Goal: Browse casually: Explore the website without a specific task or goal

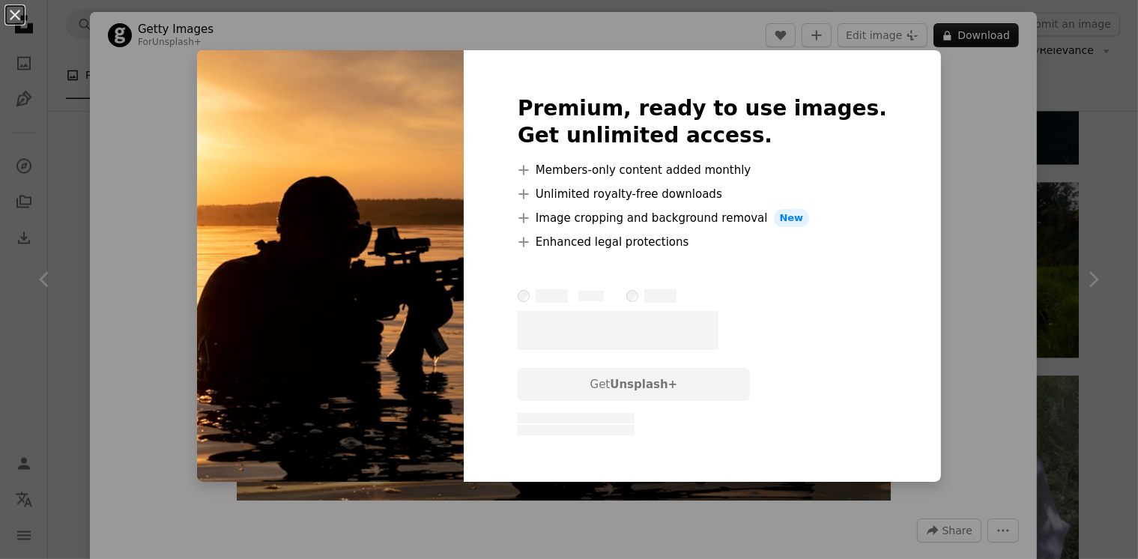
scroll to position [19987, 0]
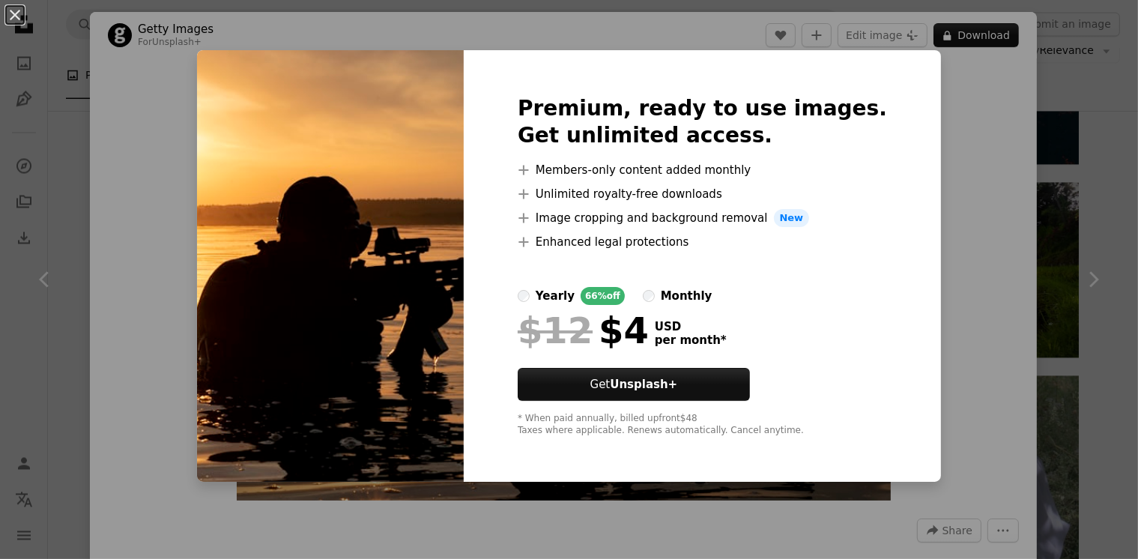
click at [71, 474] on div "An X shape Premium, ready to use images. Get unlimited access. A plus sign Memb…" at bounding box center [569, 279] width 1138 height 559
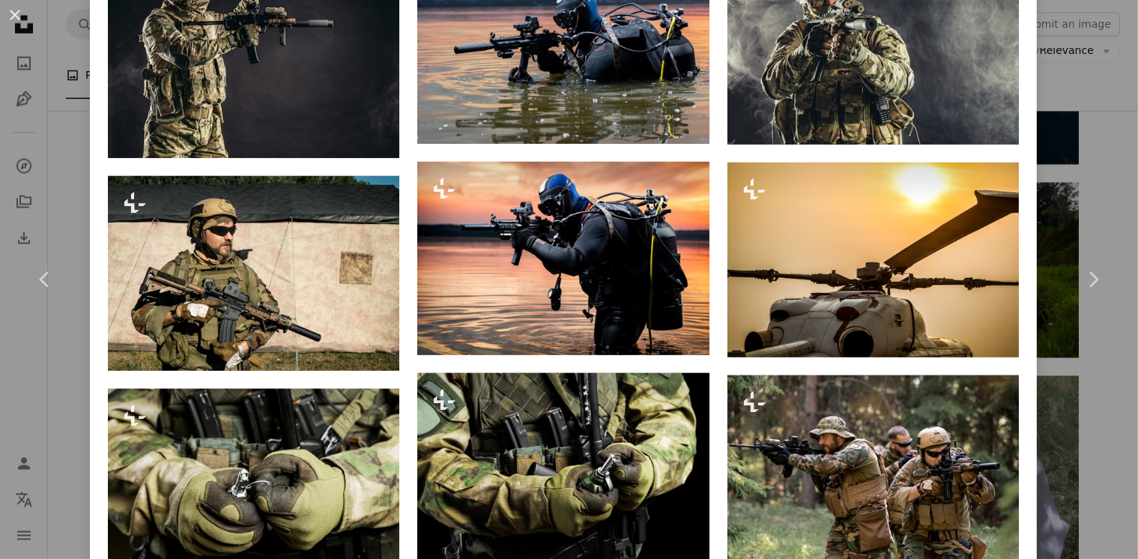
scroll to position [1338, 0]
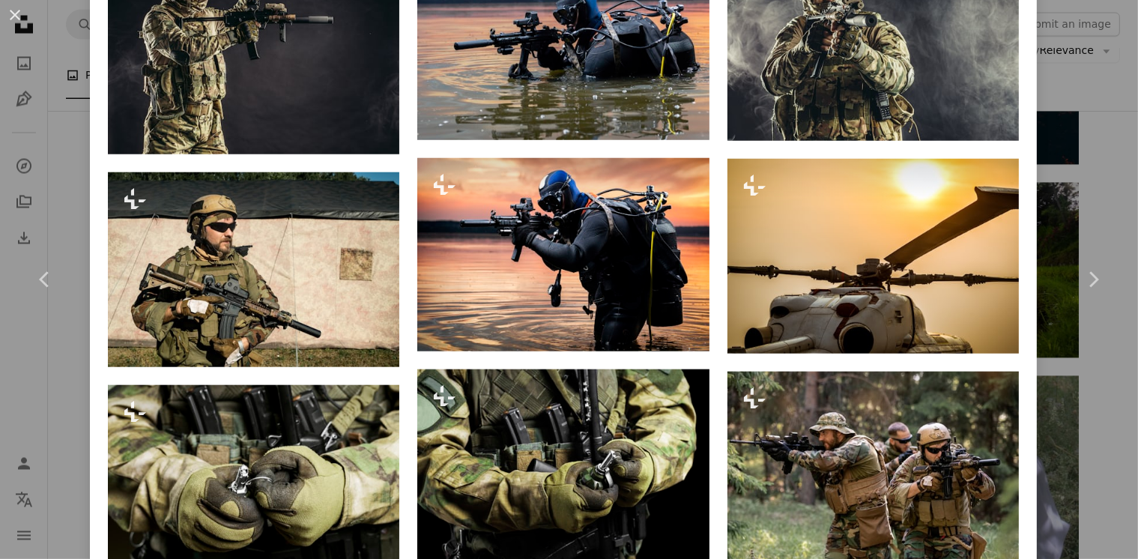
click at [57, 495] on div "An X shape Chevron left Chevron right Getty Images For Unsplash+ A heart A plus…" at bounding box center [569, 279] width 1138 height 559
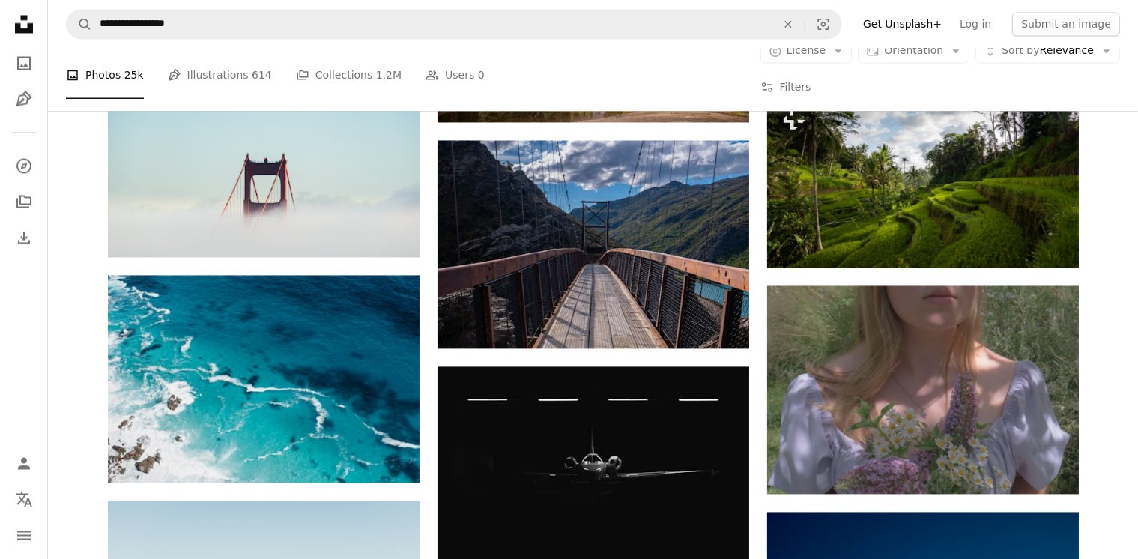
scroll to position [20074, 0]
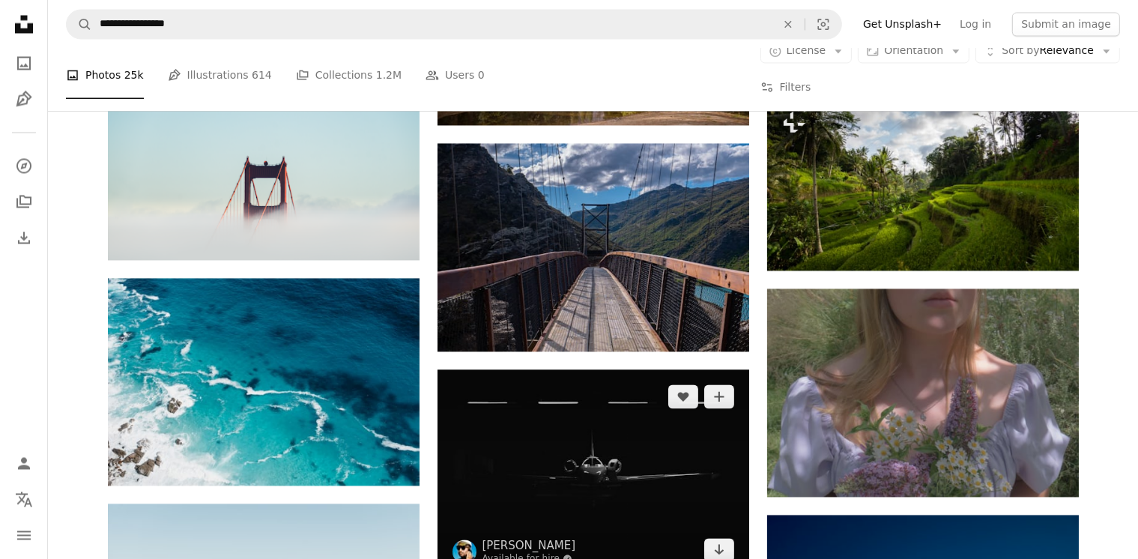
click at [570, 418] on img at bounding box center [594, 473] width 312 height 208
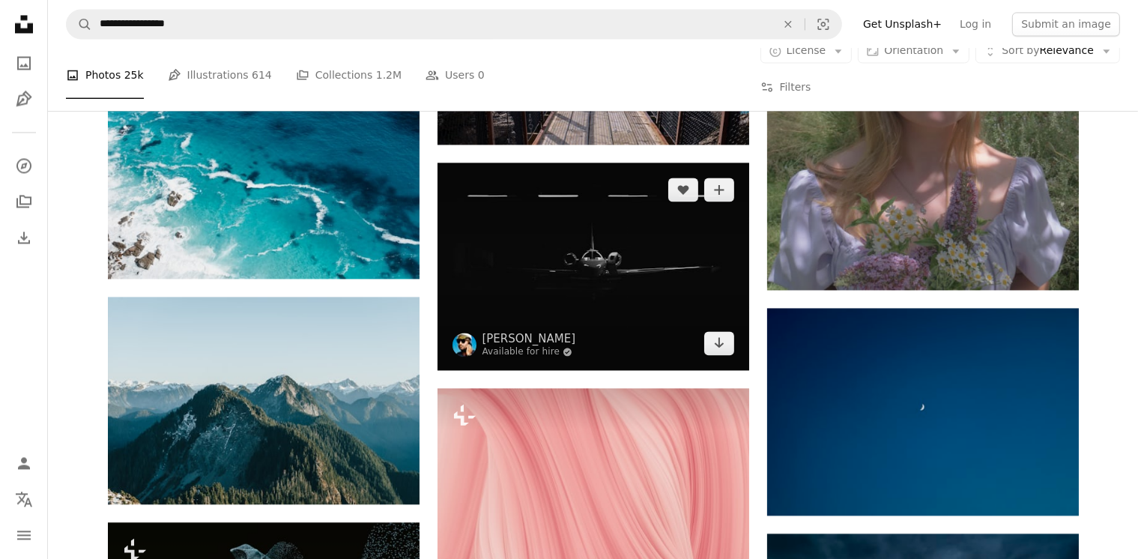
scroll to position [20280, 0]
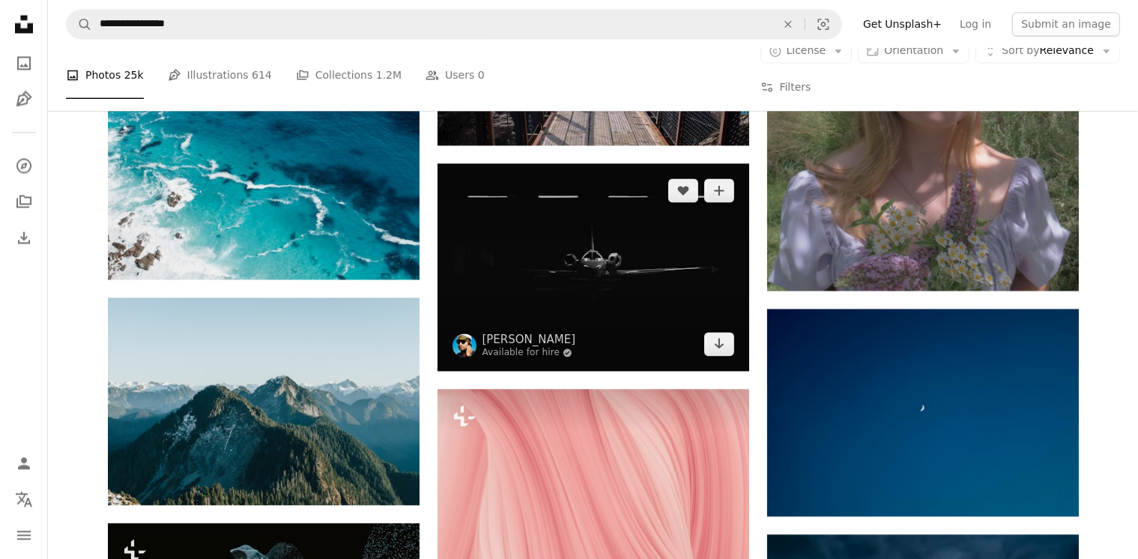
click at [580, 248] on img at bounding box center [594, 267] width 312 height 208
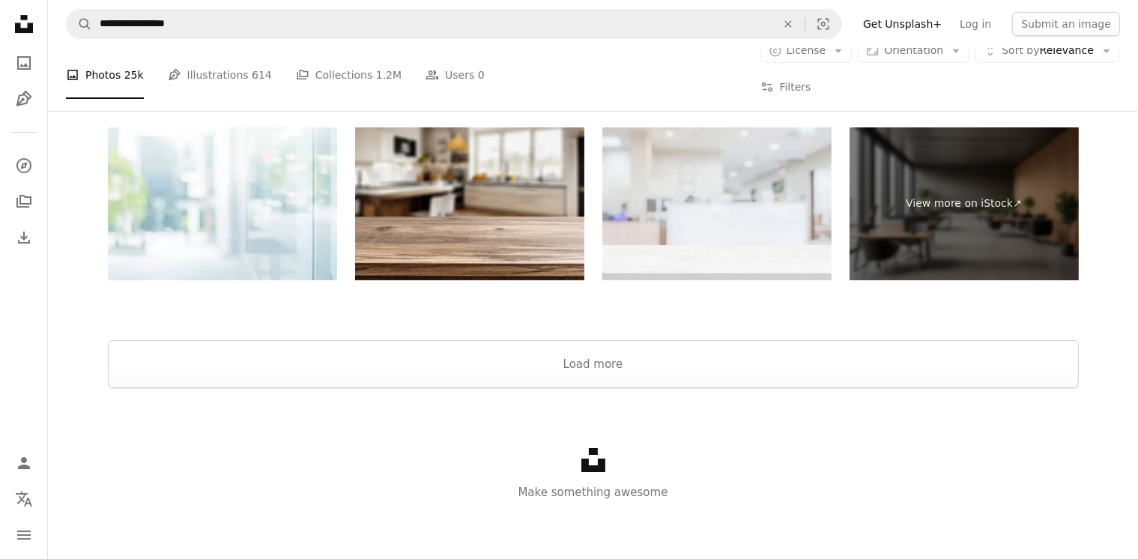
scroll to position [22361, 0]
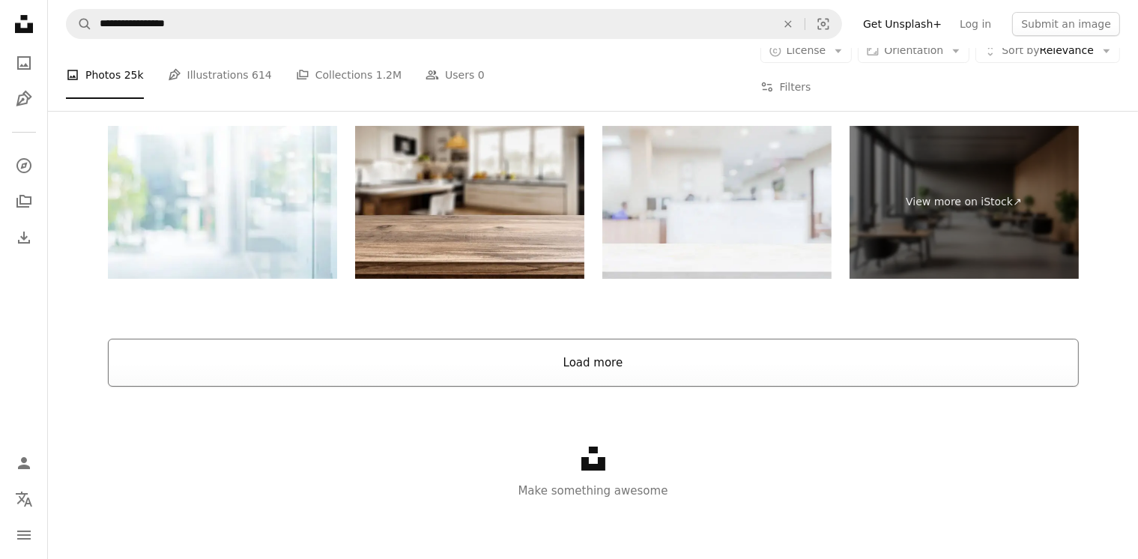
click at [540, 367] on button "Load more" at bounding box center [593, 363] width 971 height 48
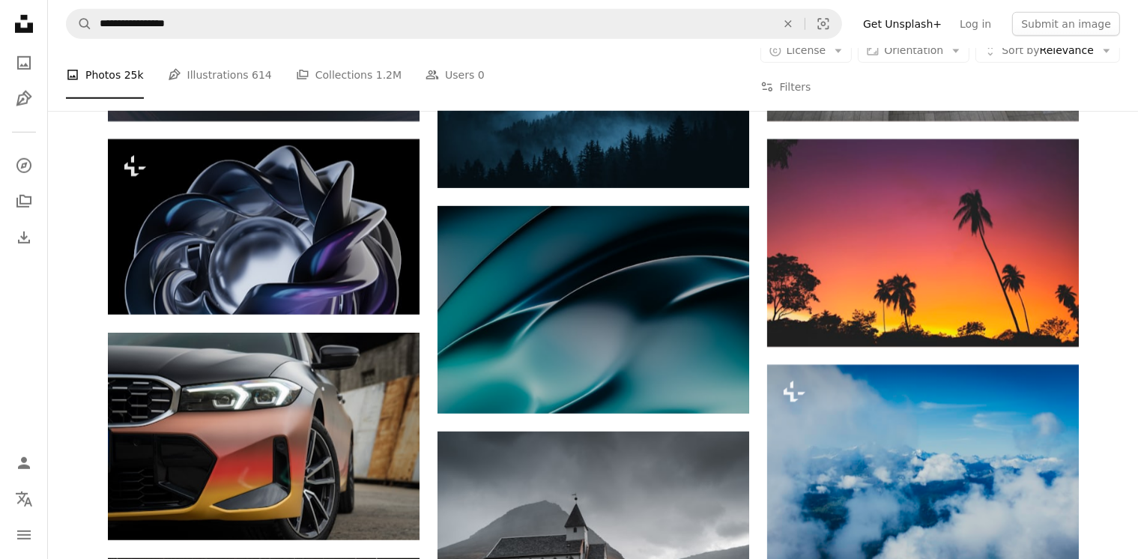
scroll to position [24052, 0]
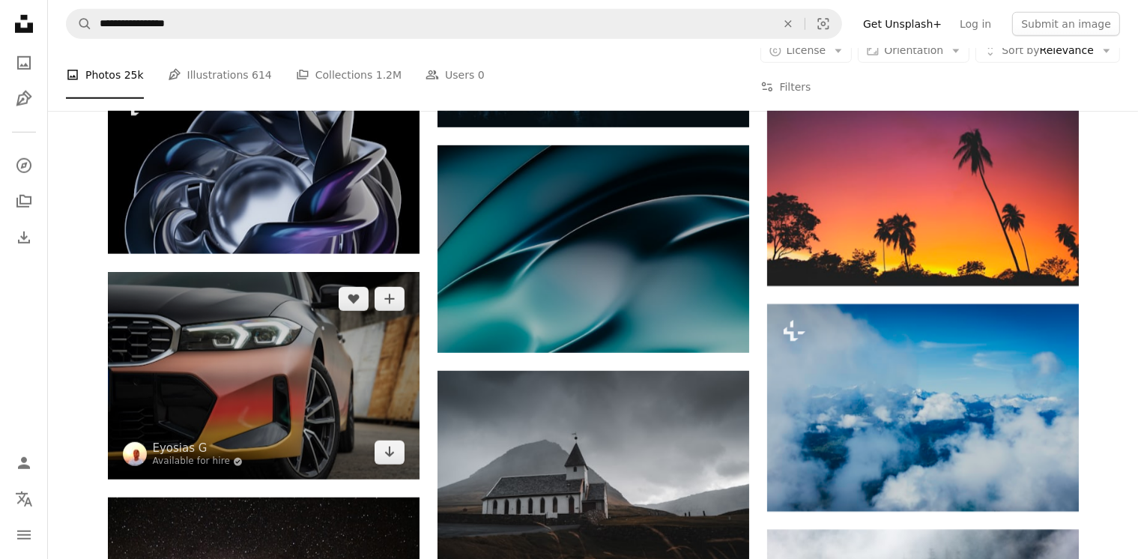
click at [274, 369] on img at bounding box center [264, 376] width 312 height 208
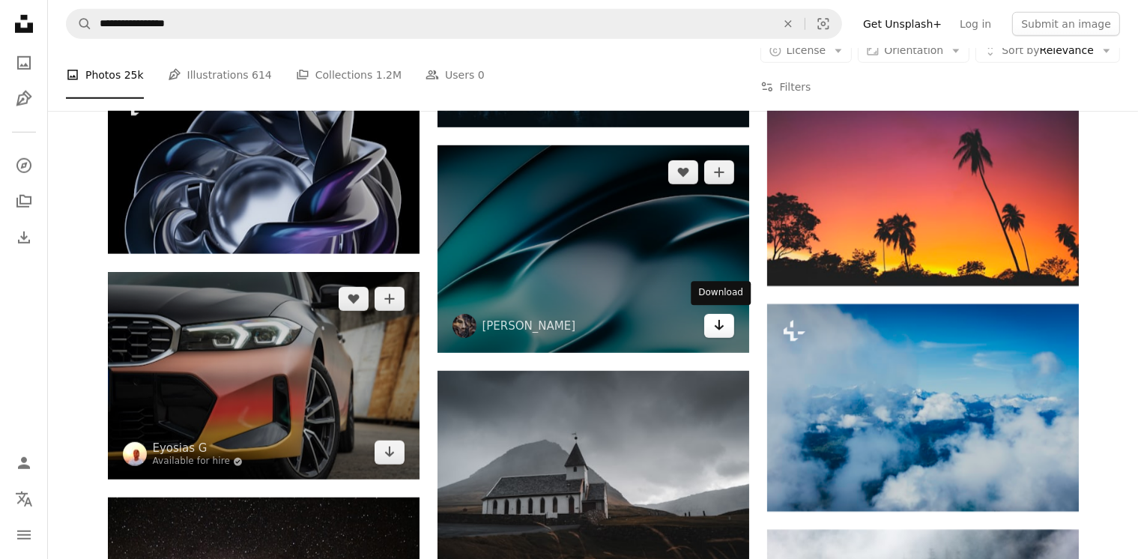
scroll to position [24046, 0]
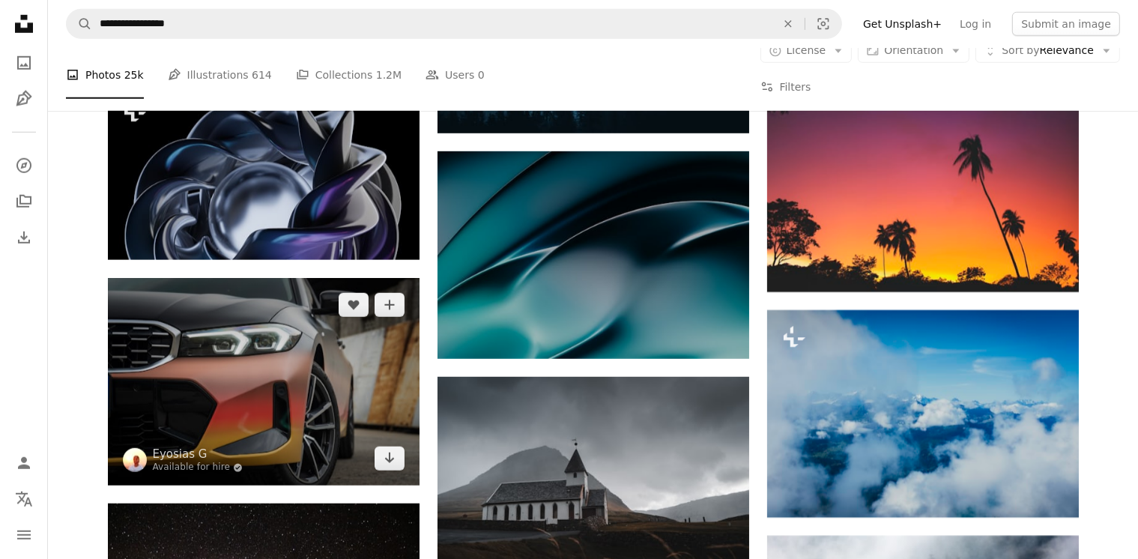
click at [297, 426] on img at bounding box center [264, 382] width 312 height 208
